Goal: Find specific page/section: Find specific page/section

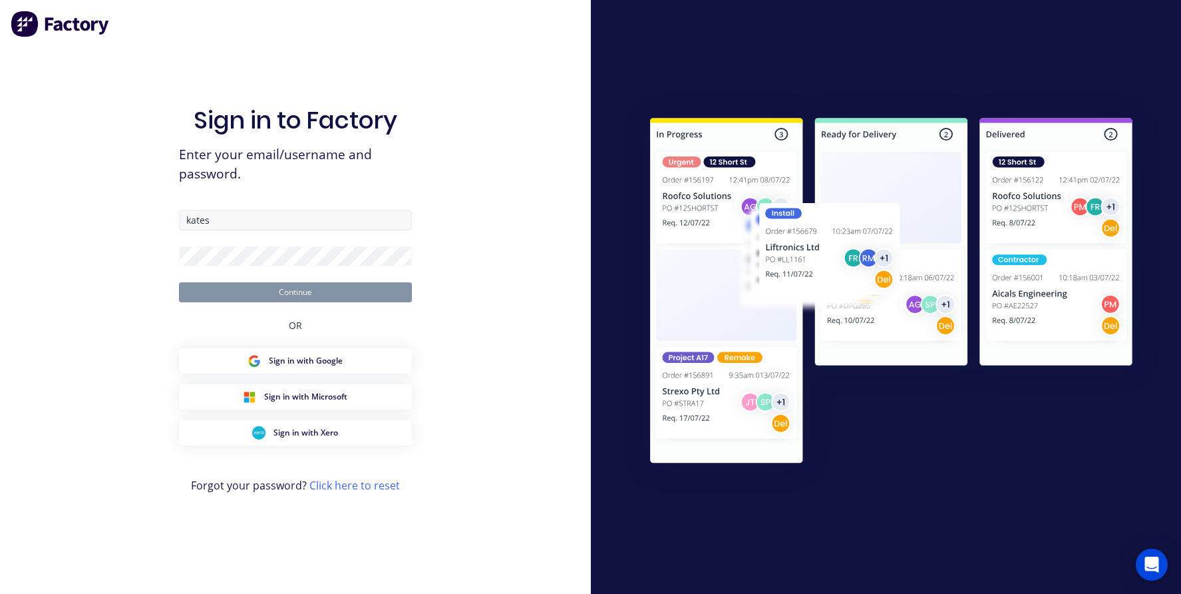
type input "[EMAIL_ADDRESS][DOMAIN_NAME]"
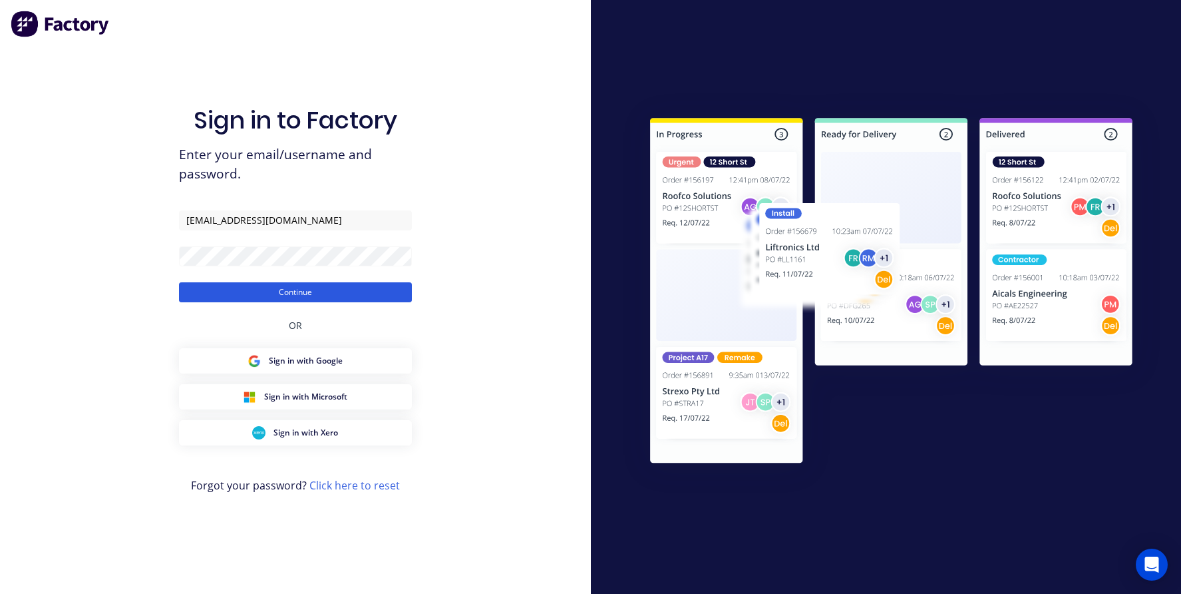
click at [205, 287] on button "Continue" at bounding box center [295, 292] width 233 height 20
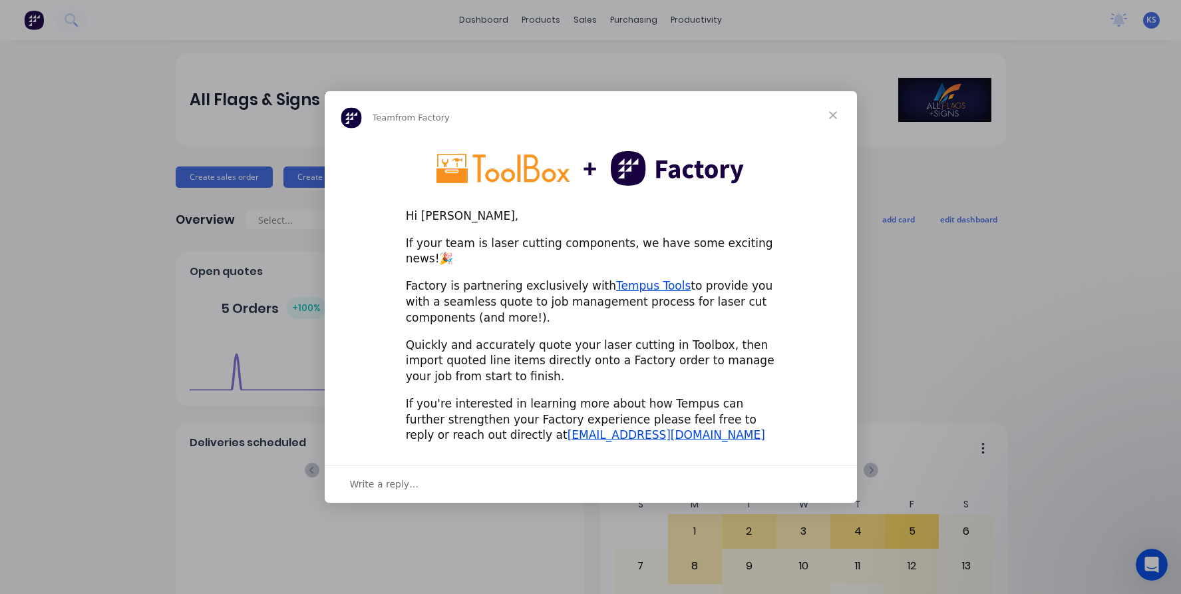
click at [840, 122] on span "Close" at bounding box center [833, 115] width 48 height 48
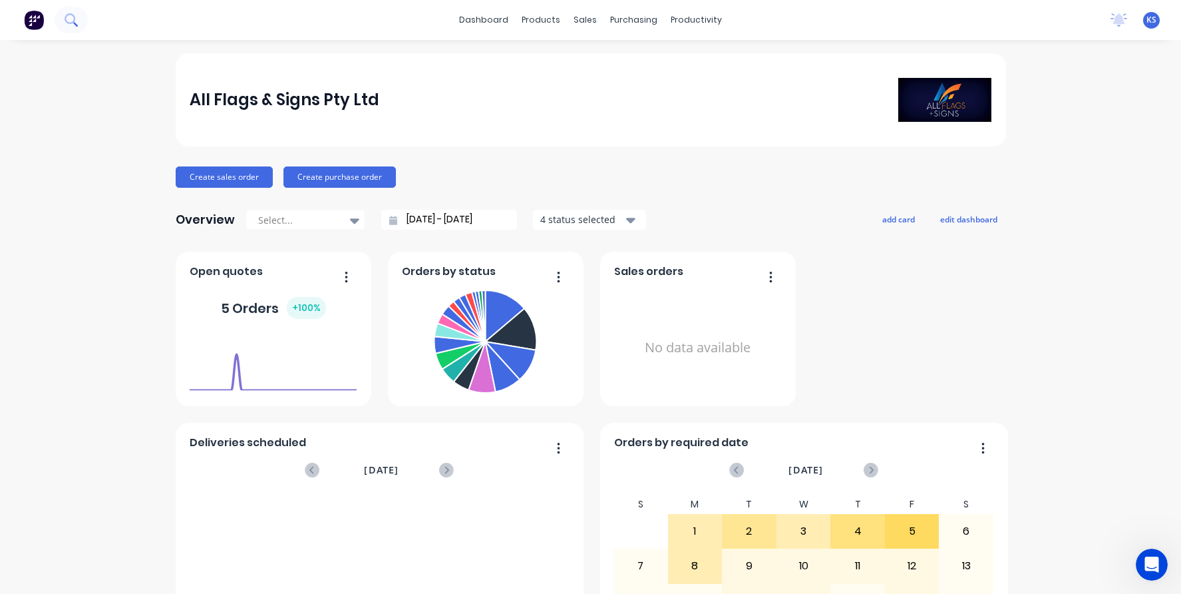
click at [79, 24] on button at bounding box center [71, 20] width 33 height 27
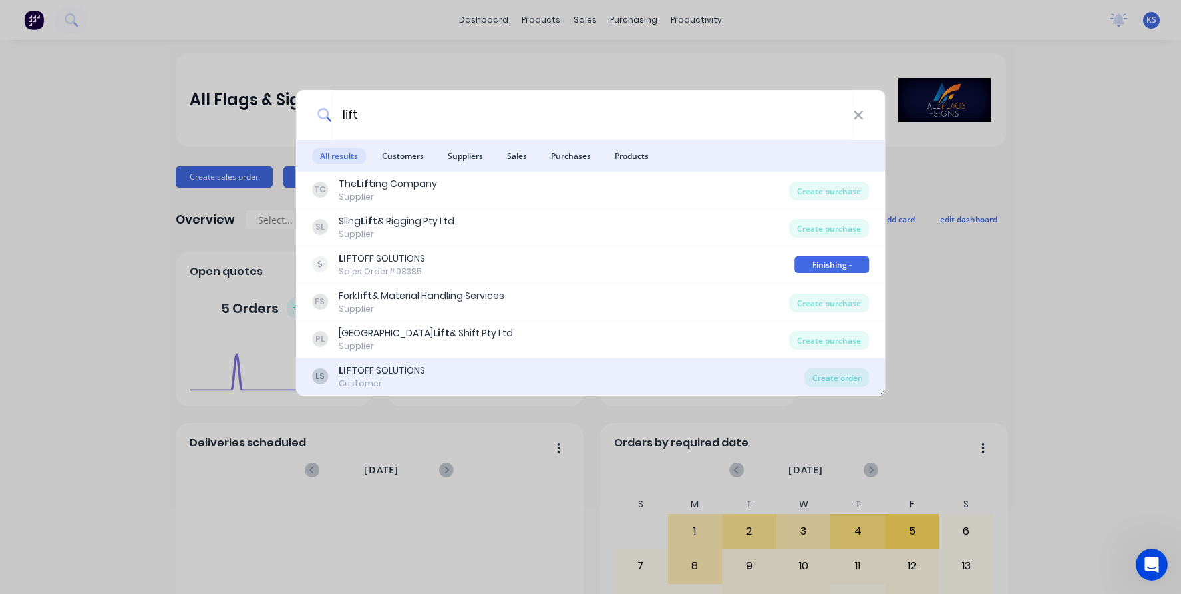
type input "lift"
click at [389, 382] on div "Customer" at bounding box center [382, 383] width 87 height 12
